Goal: Book appointment/travel/reservation

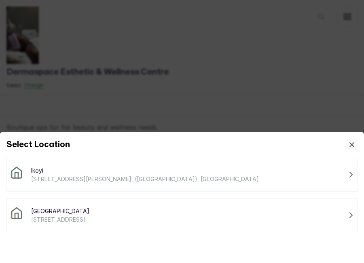
click at [182, 219] on div "Victoria Island [STREET_ADDRESS]" at bounding box center [182, 214] width 344 height 17
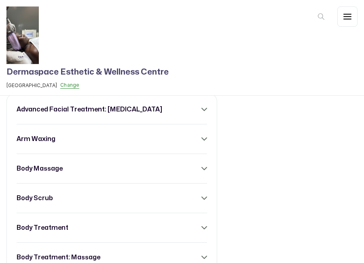
scroll to position [127, 0]
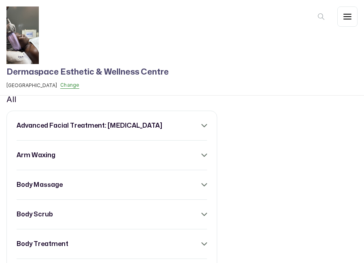
click at [197, 128] on div "advanced facial treatment: [MEDICAL_DATA]" at bounding box center [112, 126] width 191 height 10
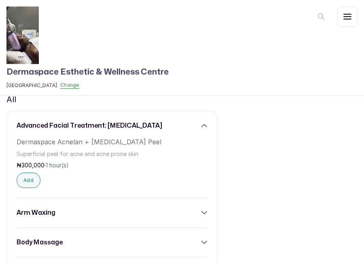
click at [202, 125] on icon at bounding box center [205, 126] width 6 height 6
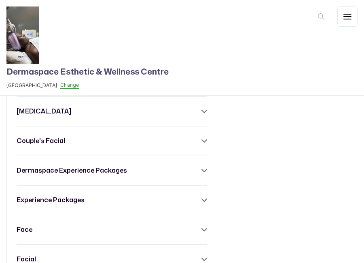
scroll to position [466, 0]
click at [199, 109] on div "[MEDICAL_DATA]" at bounding box center [112, 111] width 191 height 10
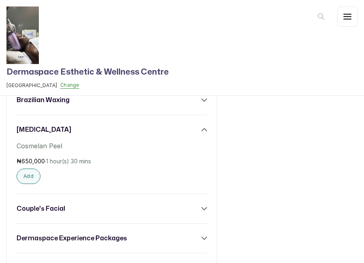
scroll to position [434, 0]
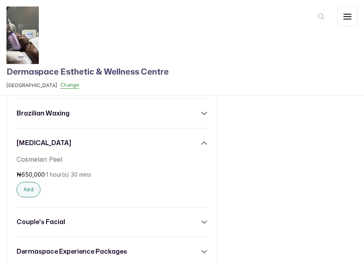
click at [200, 139] on div "[MEDICAL_DATA]" at bounding box center [112, 143] width 191 height 10
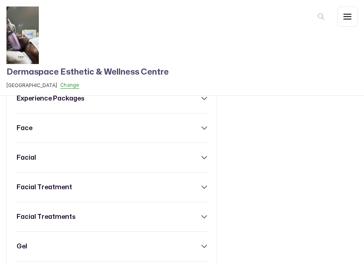
scroll to position [569, 0]
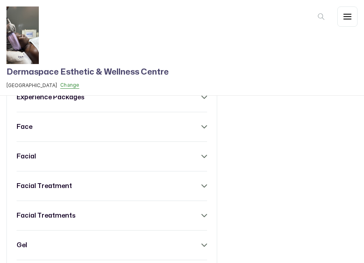
click at [192, 126] on div "face" at bounding box center [112, 127] width 191 height 10
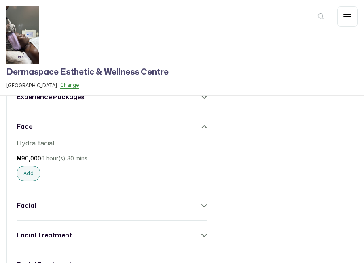
click at [192, 126] on div "face" at bounding box center [112, 127] width 191 height 10
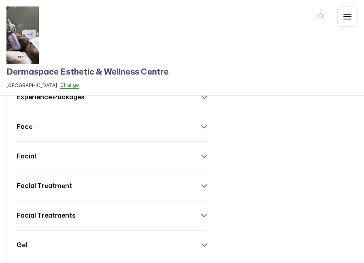
click at [184, 153] on div "facial" at bounding box center [112, 156] width 191 height 10
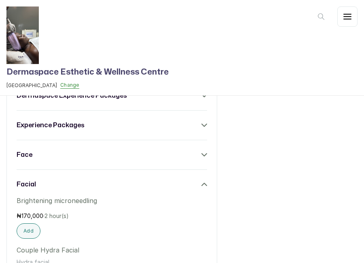
scroll to position [541, 0]
click at [187, 180] on div "facial" at bounding box center [112, 184] width 191 height 10
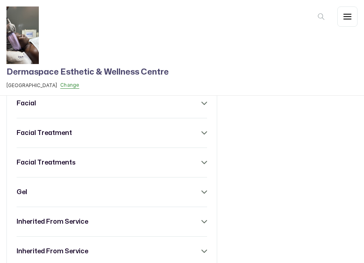
scroll to position [624, 0]
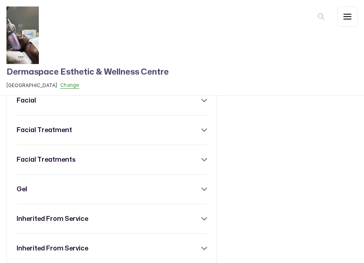
click at [190, 123] on div "advanced facial treatment: [MEDICAL_DATA] arm waxing body massage body scrub bo…" at bounding box center [111, 12] width 211 height 798
click at [203, 130] on icon at bounding box center [204, 130] width 5 height 2
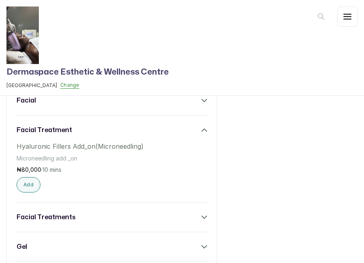
click at [203, 130] on icon at bounding box center [205, 130] width 6 height 6
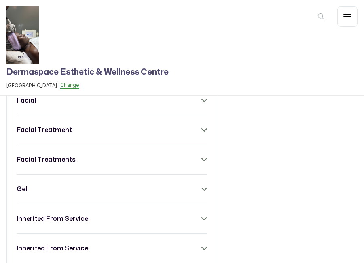
click at [203, 158] on icon at bounding box center [205, 160] width 6 height 6
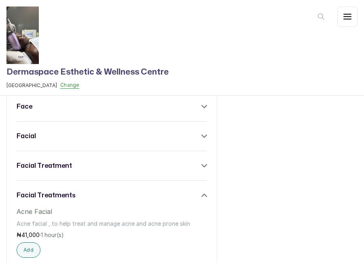
scroll to position [598, 0]
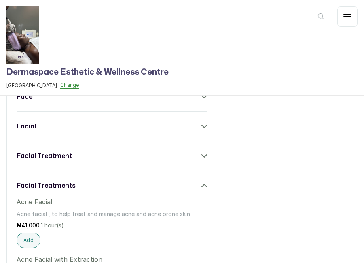
click at [199, 182] on div "facial treatments" at bounding box center [112, 185] width 191 height 10
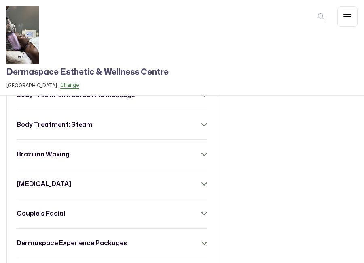
scroll to position [382, 0]
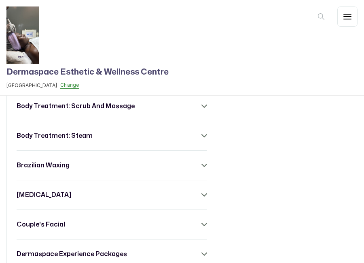
click at [203, 195] on icon at bounding box center [205, 195] width 6 height 6
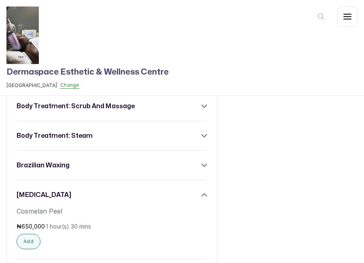
click at [203, 195] on icon at bounding box center [204, 194] width 5 height 2
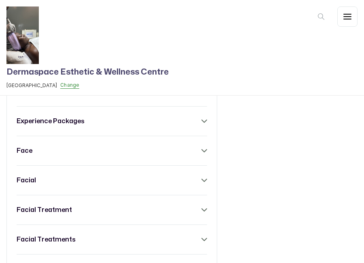
scroll to position [550, 0]
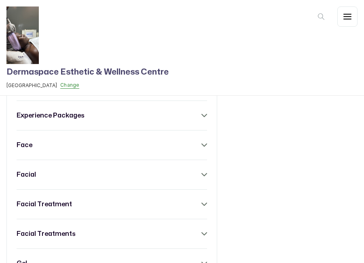
click at [204, 171] on div "facial" at bounding box center [112, 175] width 191 height 10
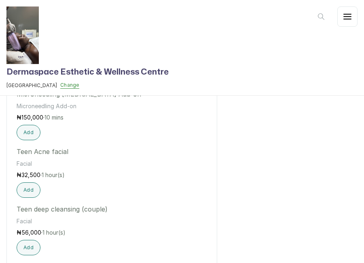
scroll to position [1000, 0]
